Goal: Information Seeking & Learning: Learn about a topic

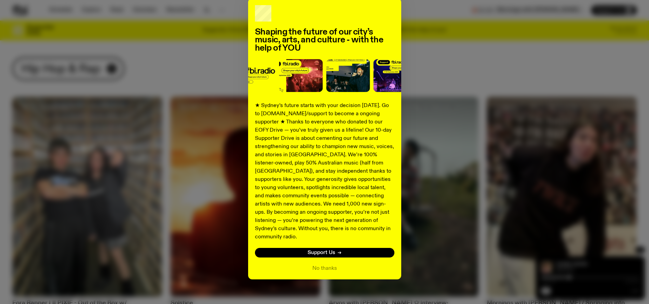
scroll to position [8, 0]
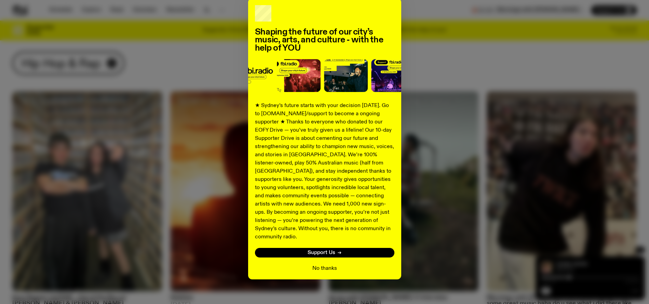
click at [325, 264] on button "No thanks" at bounding box center [325, 268] width 25 height 8
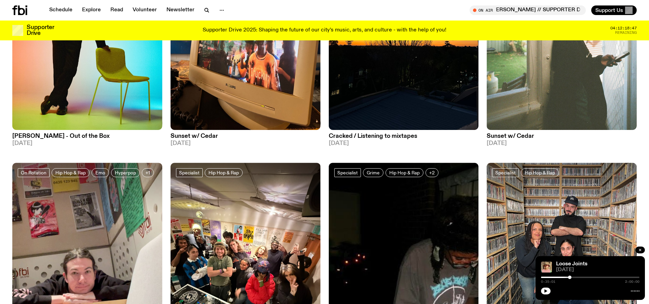
scroll to position [317, 0]
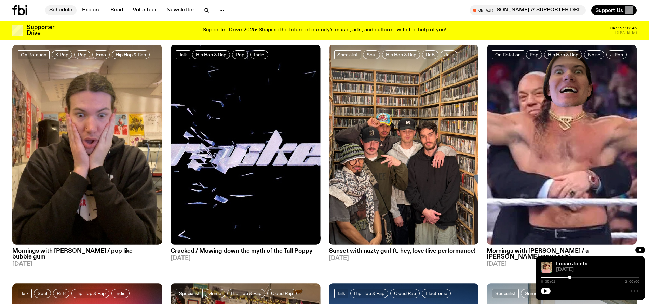
click at [66, 9] on link "Schedule" at bounding box center [60, 10] width 31 height 10
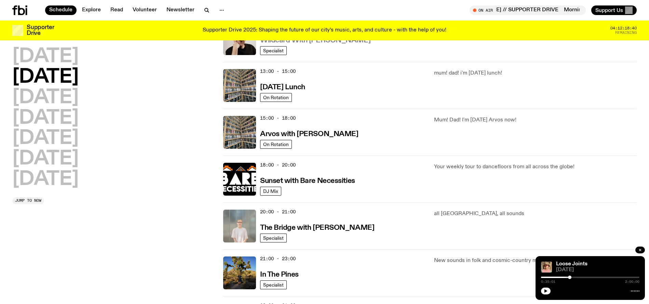
scroll to position [185, 0]
click at [205, 8] on icon "button" at bounding box center [206, 9] width 3 height 3
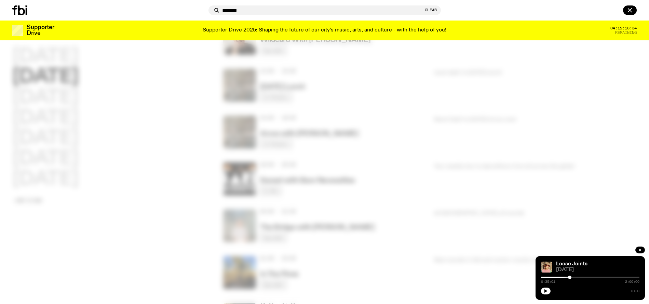
type input "*******"
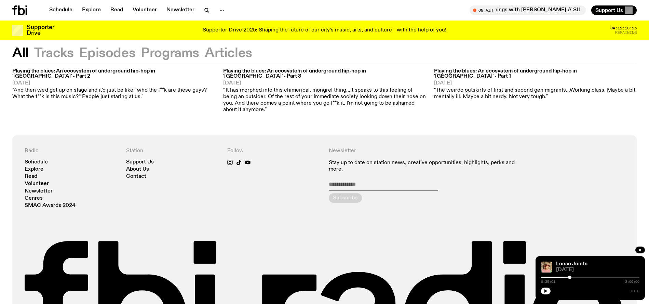
scroll to position [498, 0]
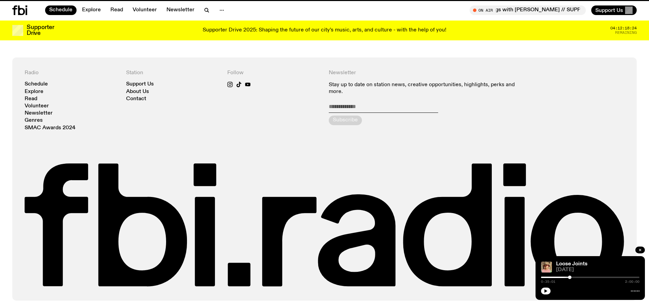
scroll to position [185, 0]
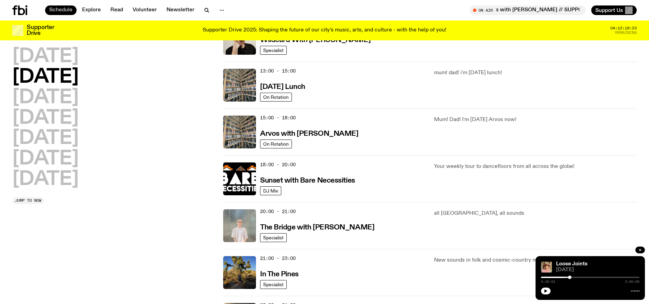
click at [61, 9] on link "Schedule" at bounding box center [60, 10] width 31 height 10
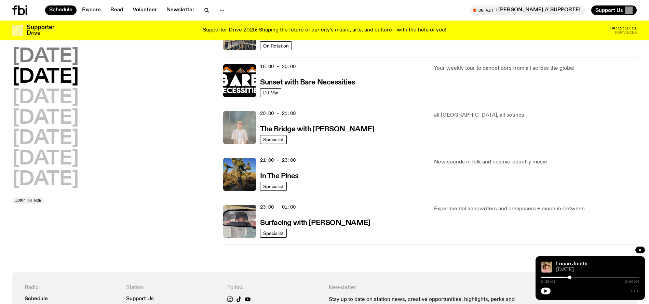
click at [61, 57] on h2 "[DATE]" at bounding box center [45, 56] width 66 height 19
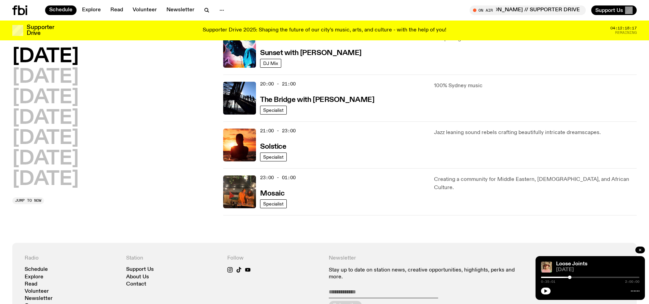
drag, startPoint x: 94, startPoint y: 99, endPoint x: 169, endPoint y: 111, distance: 75.4
click at [79, 99] on h2 "[DATE]" at bounding box center [45, 97] width 66 height 19
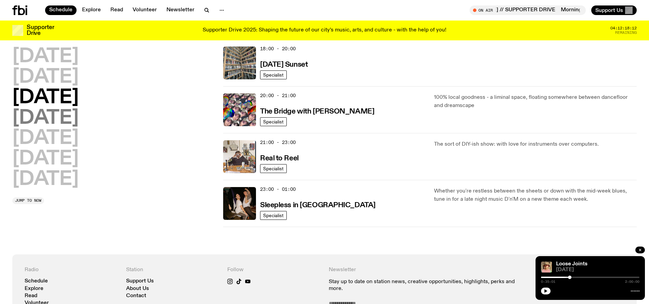
click at [74, 123] on h2 "[DATE]" at bounding box center [45, 118] width 66 height 19
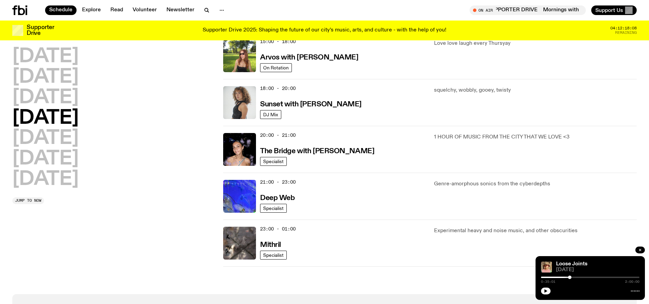
scroll to position [299, 0]
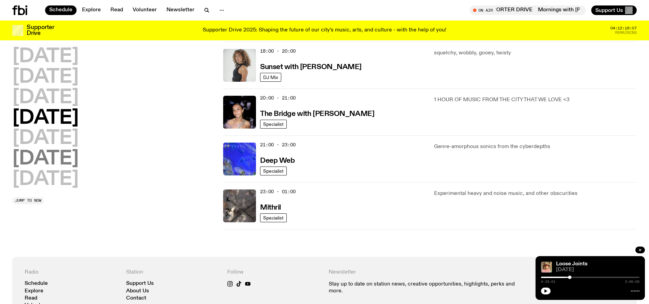
click at [62, 138] on h2 "[DATE]" at bounding box center [45, 138] width 66 height 19
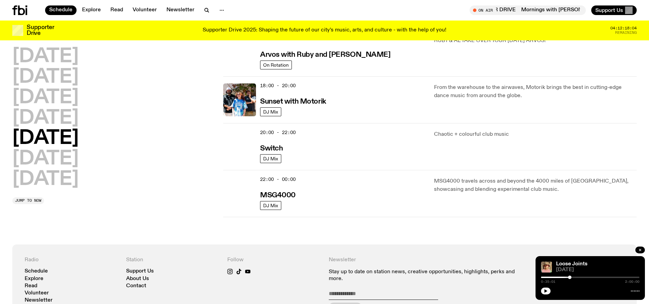
scroll to position [273, 0]
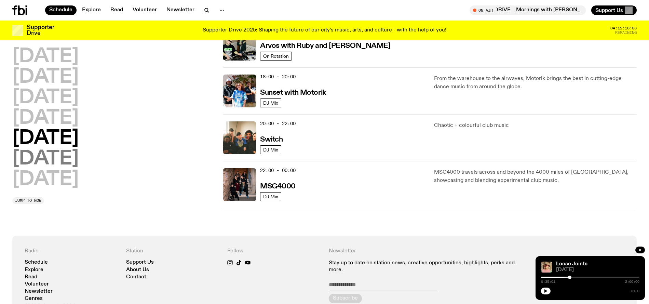
drag, startPoint x: 60, startPoint y: 158, endPoint x: 70, endPoint y: 160, distance: 10.6
click at [60, 158] on h2 "[DATE]" at bounding box center [45, 158] width 66 height 19
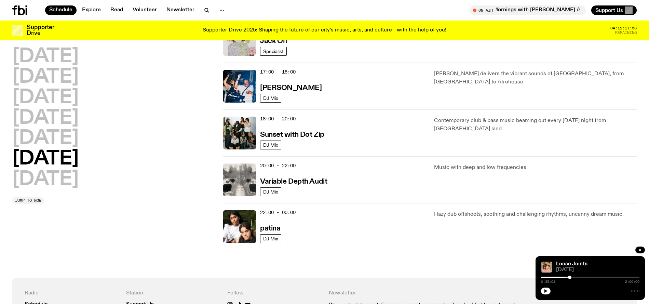
scroll to position [374, 0]
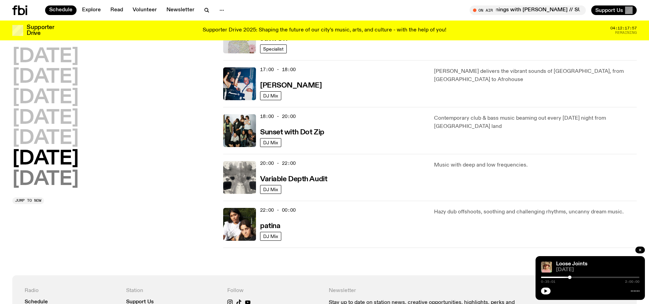
drag, startPoint x: 50, startPoint y: 179, endPoint x: 72, endPoint y: 186, distance: 23.5
click at [50, 179] on h2 "[DATE]" at bounding box center [45, 179] width 66 height 19
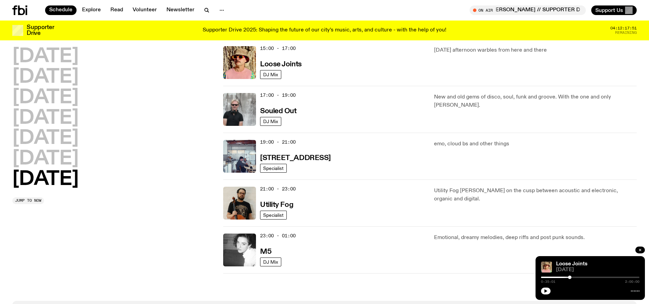
scroll to position [465, 0]
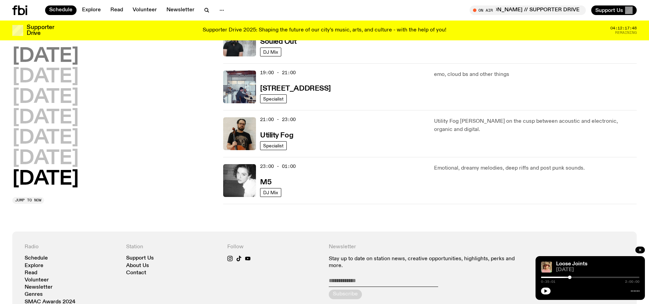
click at [74, 59] on h2 "[DATE]" at bounding box center [45, 56] width 66 height 19
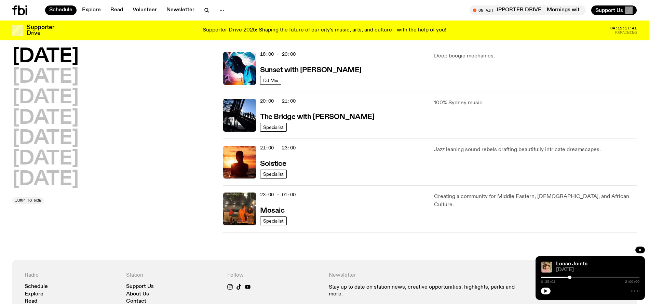
scroll to position [307, 0]
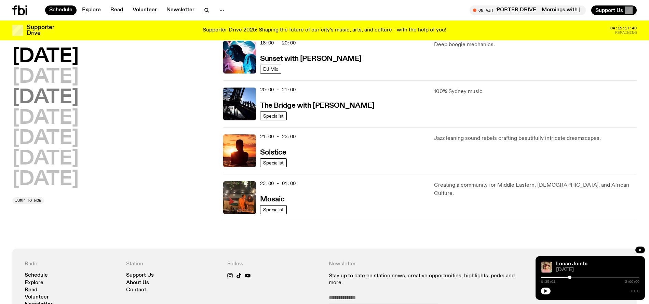
click at [65, 88] on h2 "[DATE]" at bounding box center [45, 97] width 66 height 19
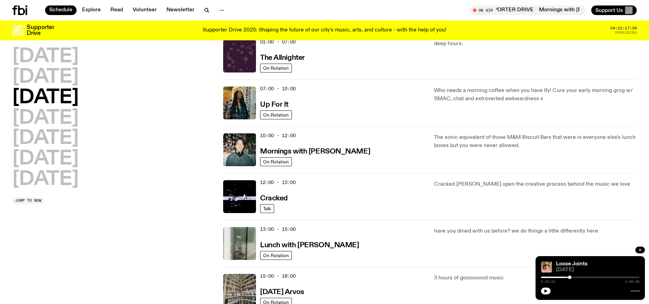
scroll to position [19, 0]
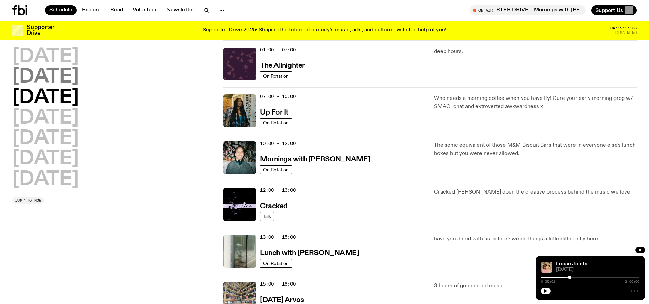
click at [78, 77] on h2 "[DATE]" at bounding box center [45, 77] width 66 height 19
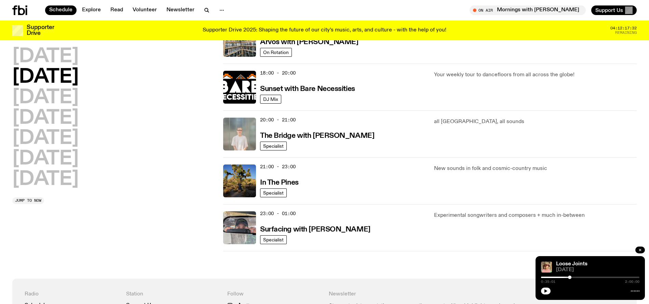
scroll to position [308, 0]
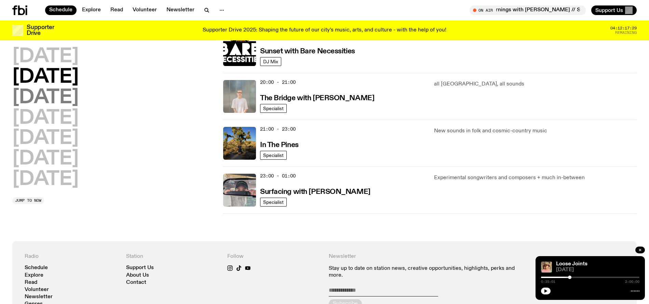
click at [79, 102] on h2 "[DATE]" at bounding box center [45, 97] width 66 height 19
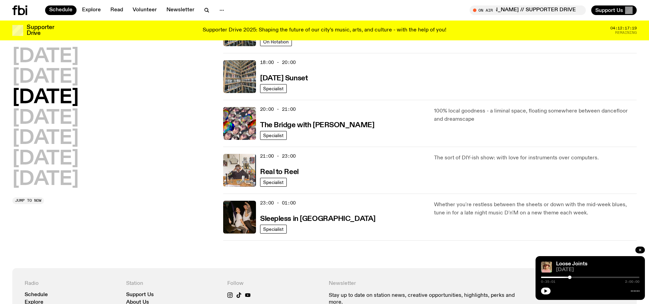
scroll to position [302, 0]
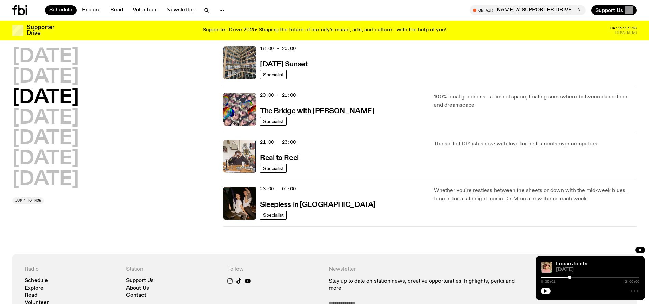
click at [99, 119] on div "[DATE] [DATE] [DATE] [DATE] [DATE] [DATE] [DATE]" at bounding box center [113, 118] width 203 height 142
click at [79, 122] on h2 "[DATE]" at bounding box center [45, 118] width 66 height 19
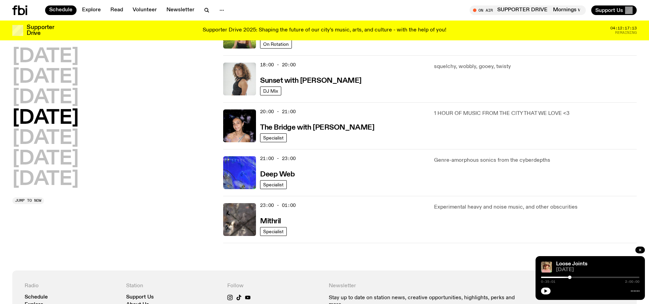
scroll to position [297, 0]
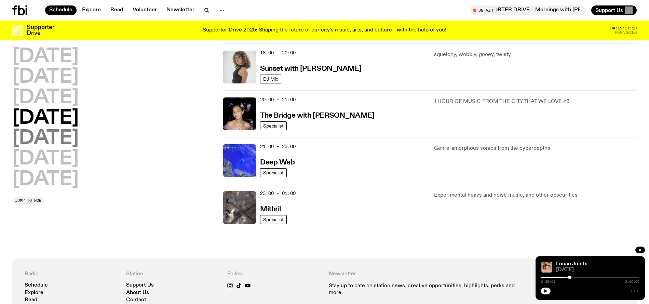
click at [63, 149] on h2 "[DATE]" at bounding box center [45, 158] width 66 height 19
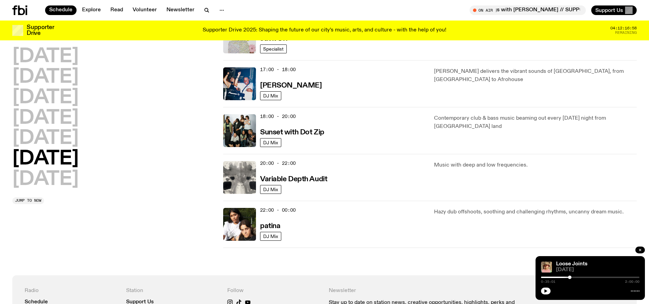
scroll to position [379, 0]
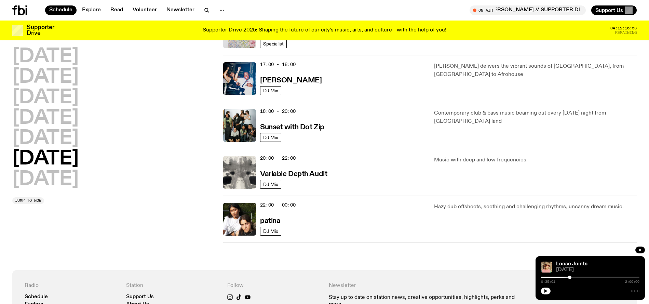
click at [57, 186] on h2 "[DATE]" at bounding box center [45, 179] width 66 height 19
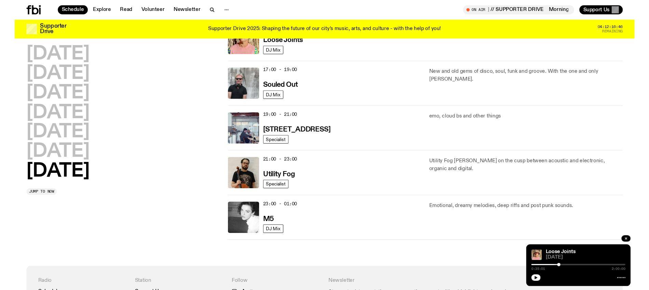
scroll to position [420, 0]
